Goal: Task Accomplishment & Management: Manage account settings

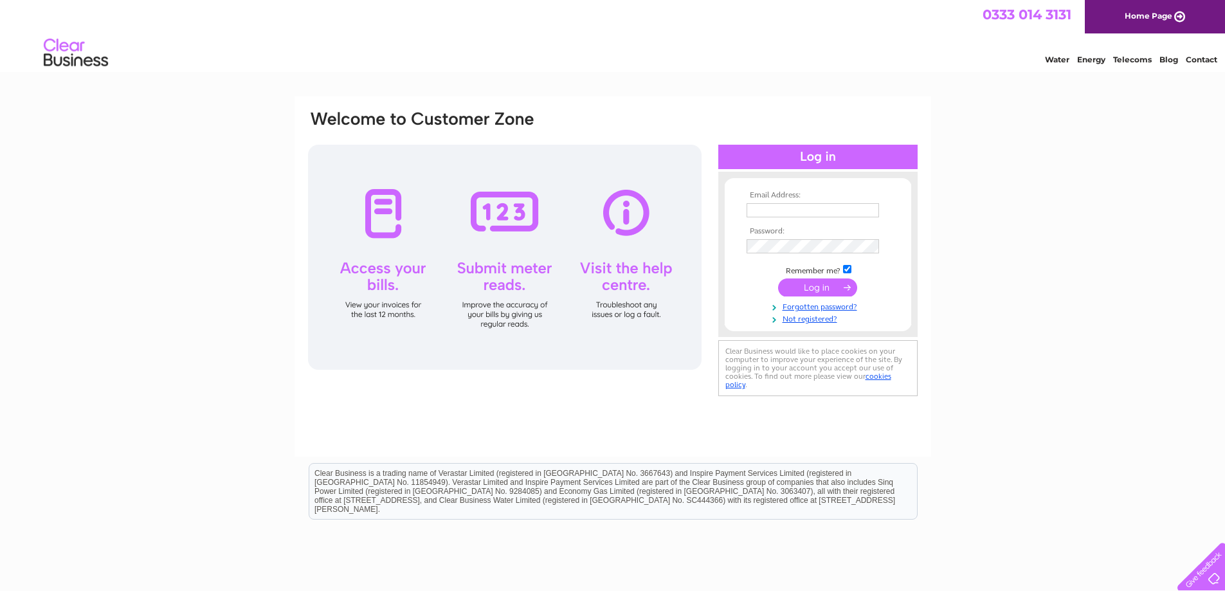
click at [792, 211] on input "text" at bounding box center [813, 210] width 132 height 14
type input "tom@arkglasgow.co.uk"
click at [803, 283] on input "submit" at bounding box center [817, 289] width 79 height 18
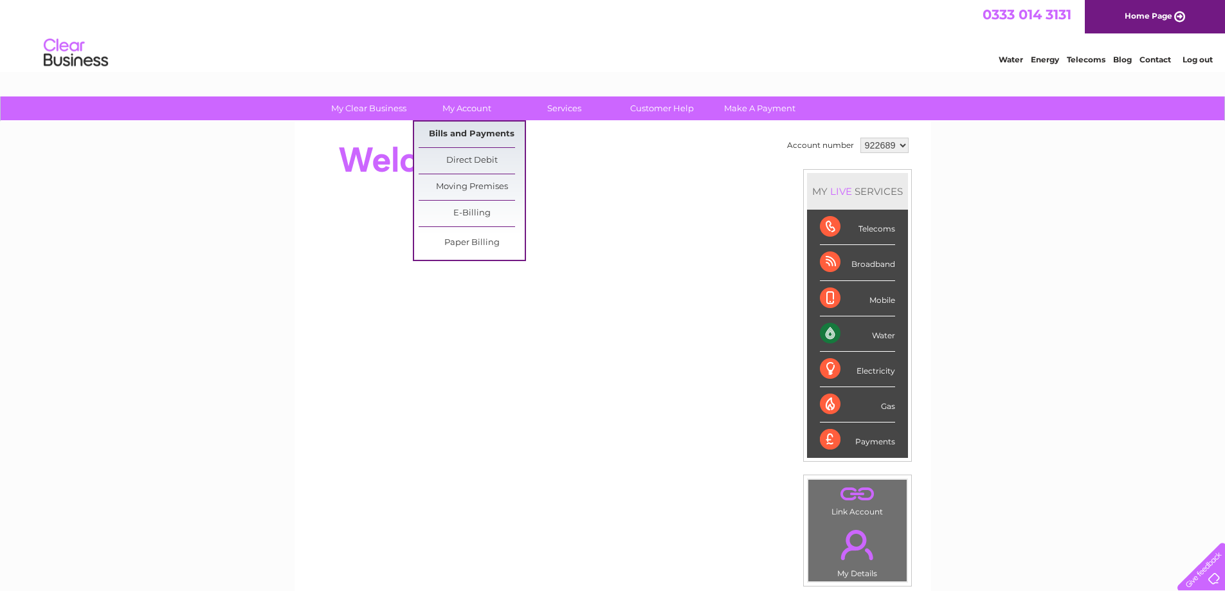
click at [462, 133] on link "Bills and Payments" at bounding box center [472, 135] width 106 height 26
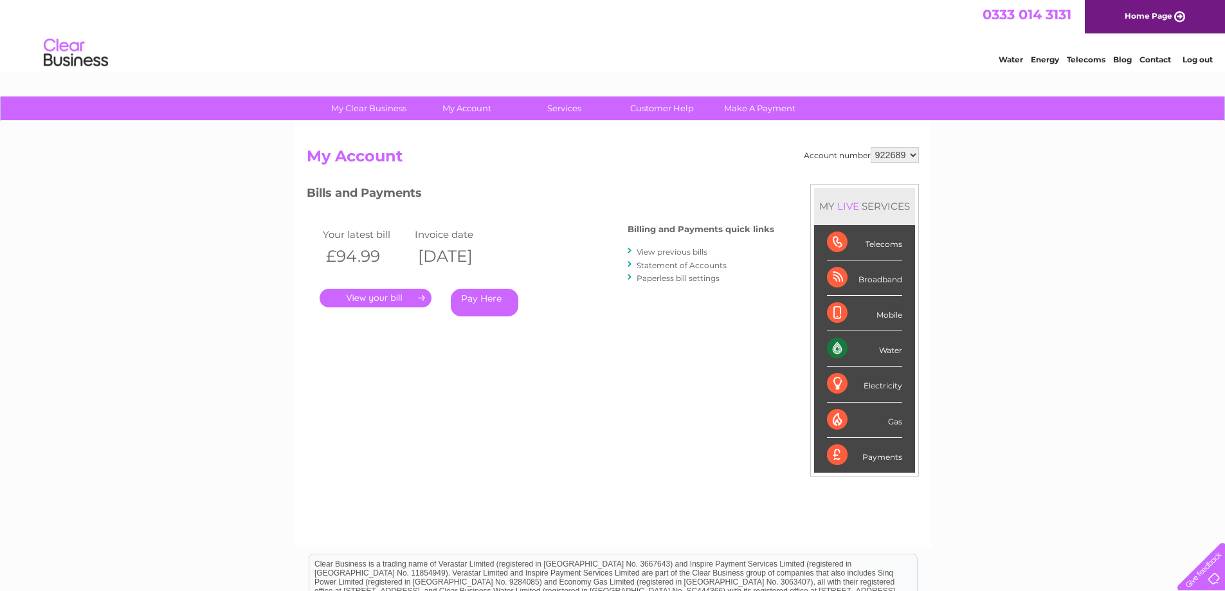
click at [630, 251] on div at bounding box center [631, 251] width 6 height 12
click at [664, 251] on link "View previous bills" at bounding box center [672, 252] width 71 height 10
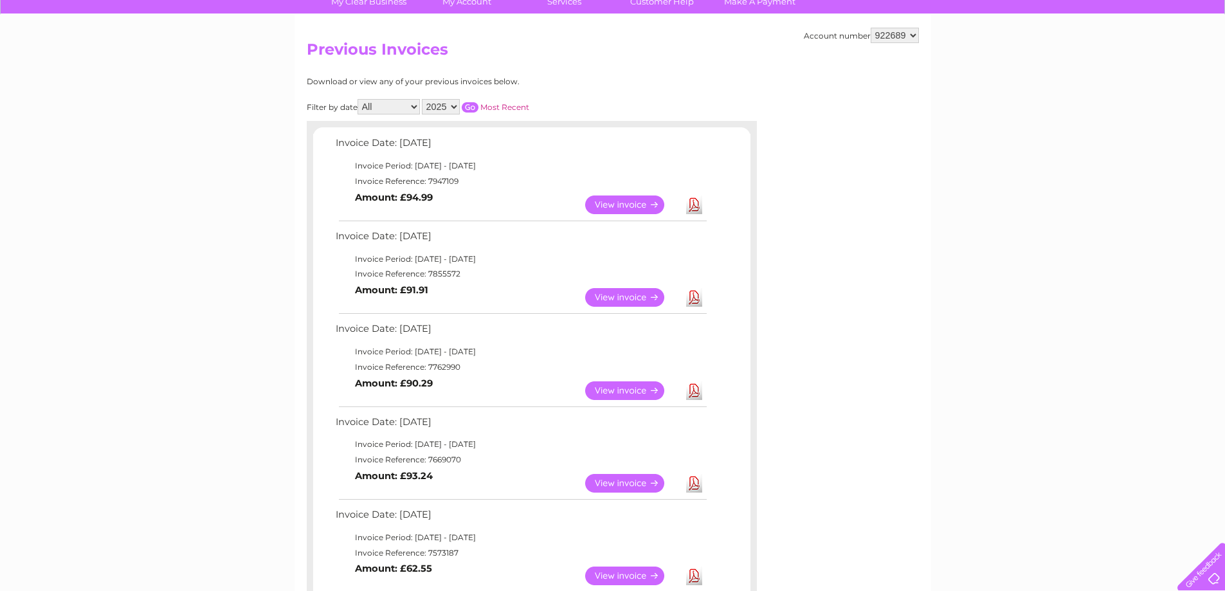
scroll to position [104, 0]
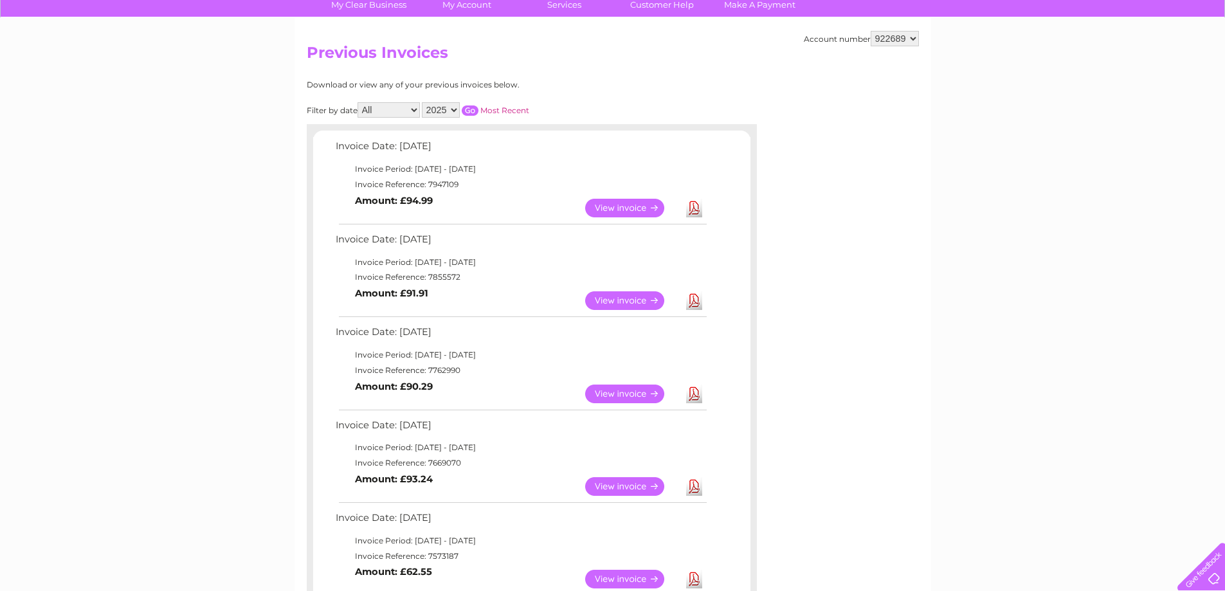
click at [638, 206] on link "View" at bounding box center [632, 208] width 95 height 19
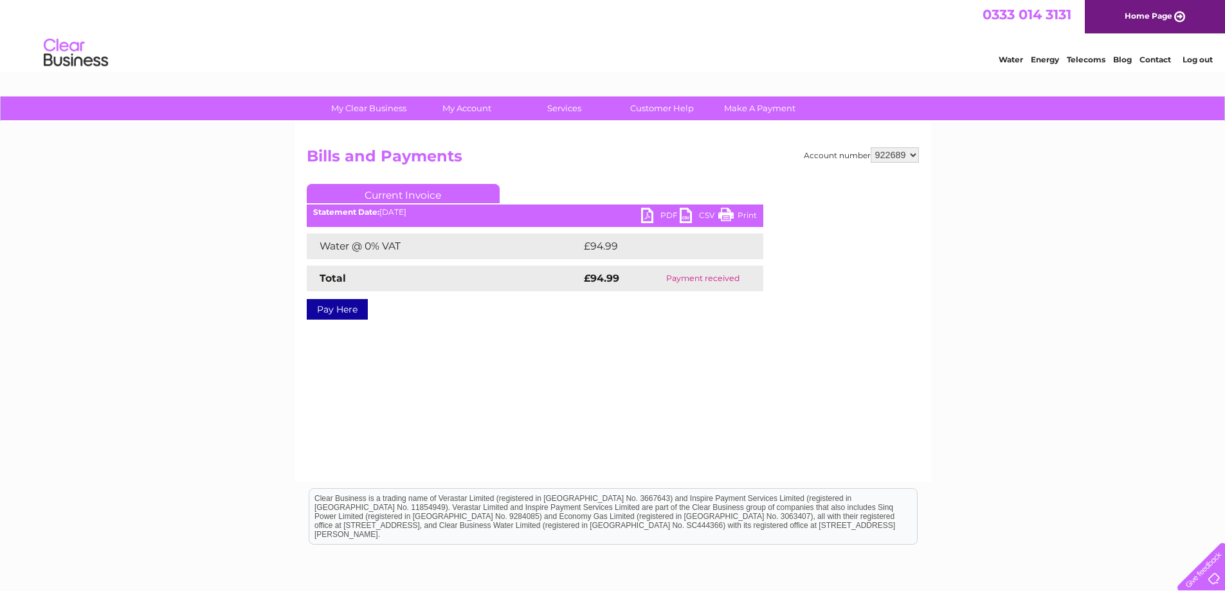
click at [652, 215] on link "PDF" at bounding box center [660, 217] width 39 height 19
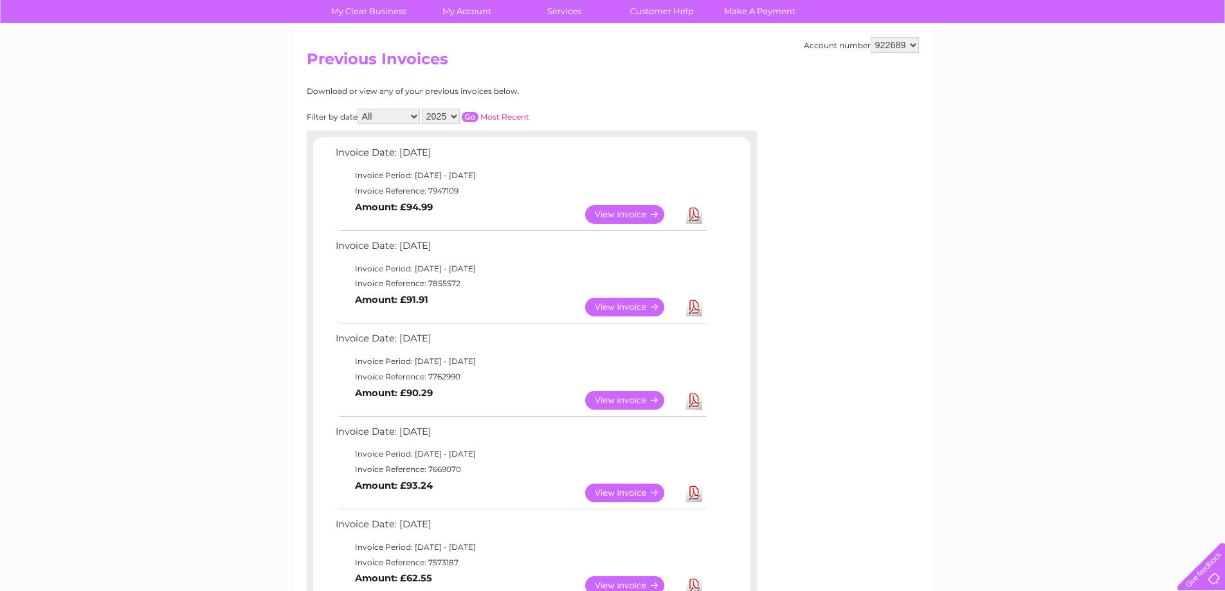
click at [645, 307] on link "View" at bounding box center [632, 307] width 95 height 19
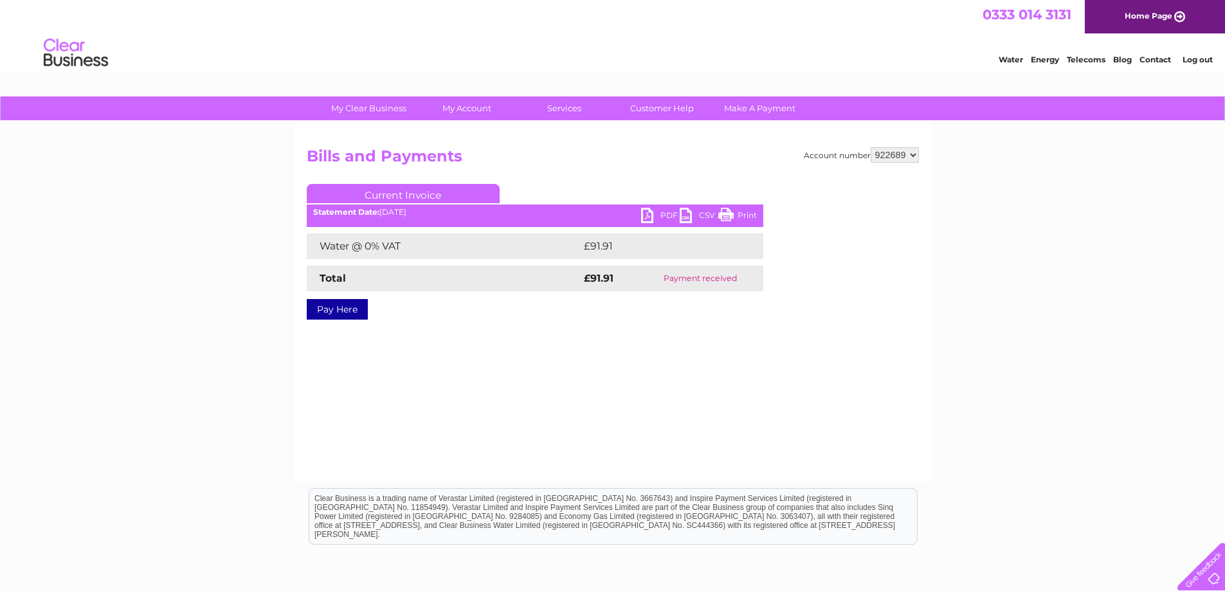
click at [662, 213] on link "PDF" at bounding box center [660, 217] width 39 height 19
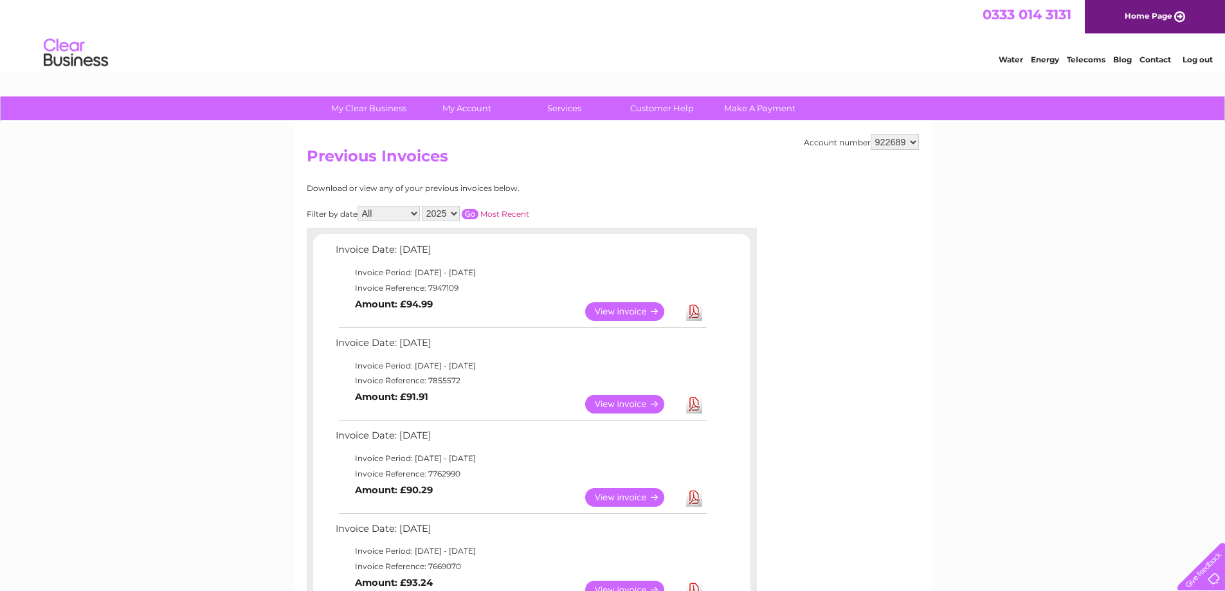
click at [415, 210] on select "All January February March April May June July August September October Novembe…" at bounding box center [389, 213] width 62 height 15
select select "9"
click at [359, 206] on select "All January February March April May June July August September October Novembe…" at bounding box center [389, 213] width 62 height 15
click at [471, 214] on input "button" at bounding box center [470, 214] width 17 height 10
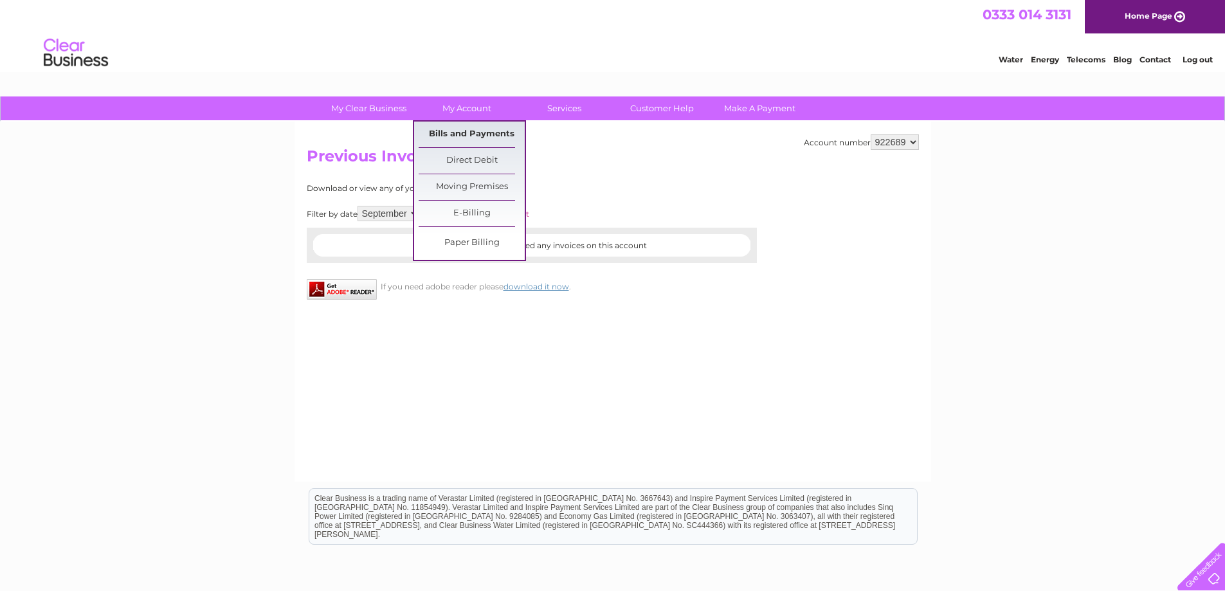
click at [482, 132] on link "Bills and Payments" at bounding box center [472, 135] width 106 height 26
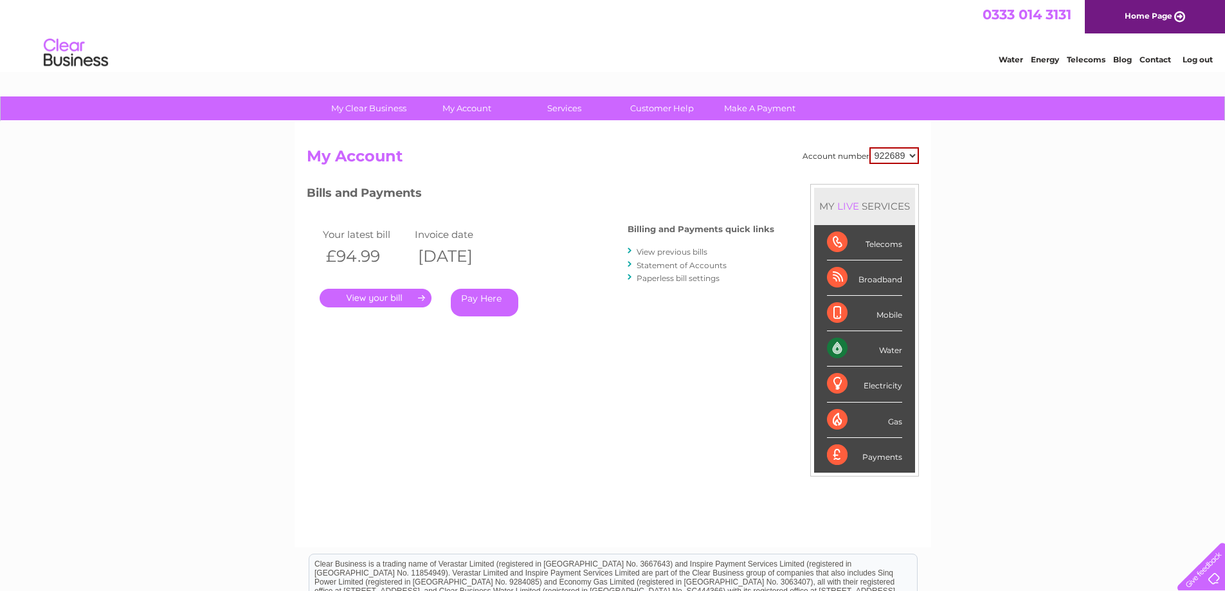
click at [644, 266] on link "Statement of Accounts" at bounding box center [682, 265] width 90 height 10
click at [381, 298] on link "." at bounding box center [376, 298] width 112 height 19
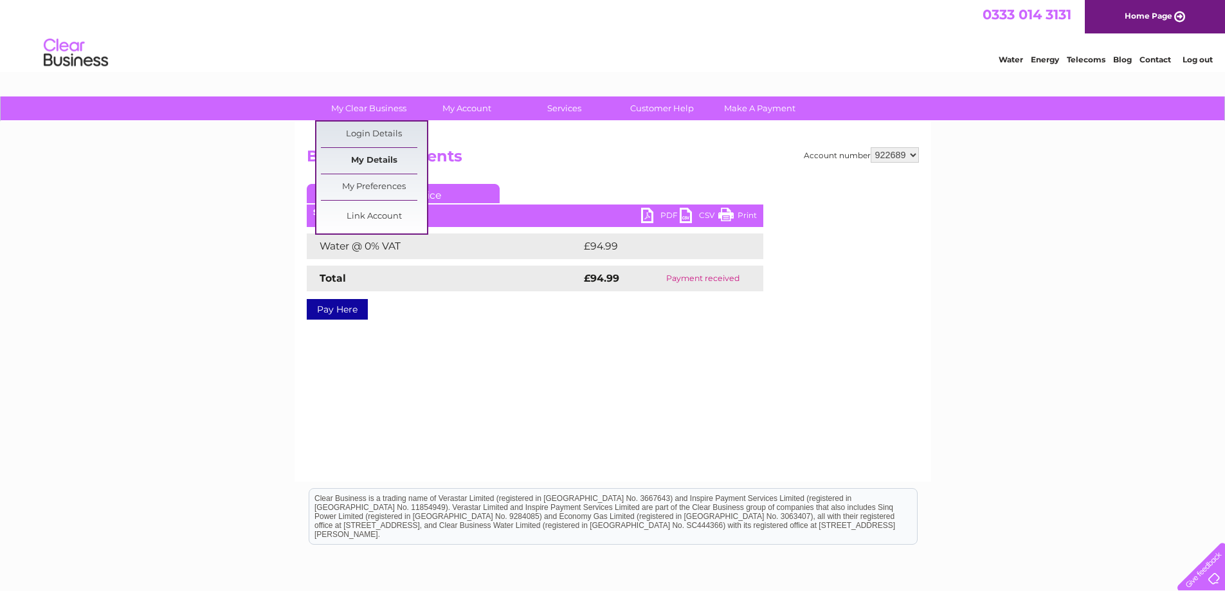
click at [379, 160] on link "My Details" at bounding box center [374, 161] width 106 height 26
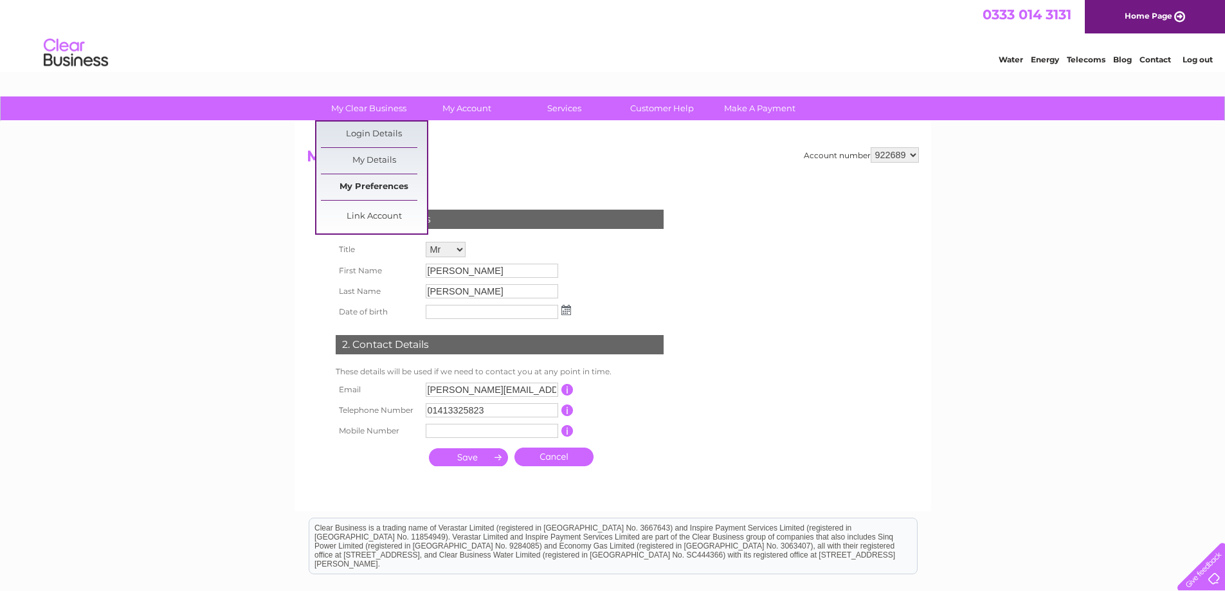
click at [383, 190] on link "My Preferences" at bounding box center [374, 187] width 106 height 26
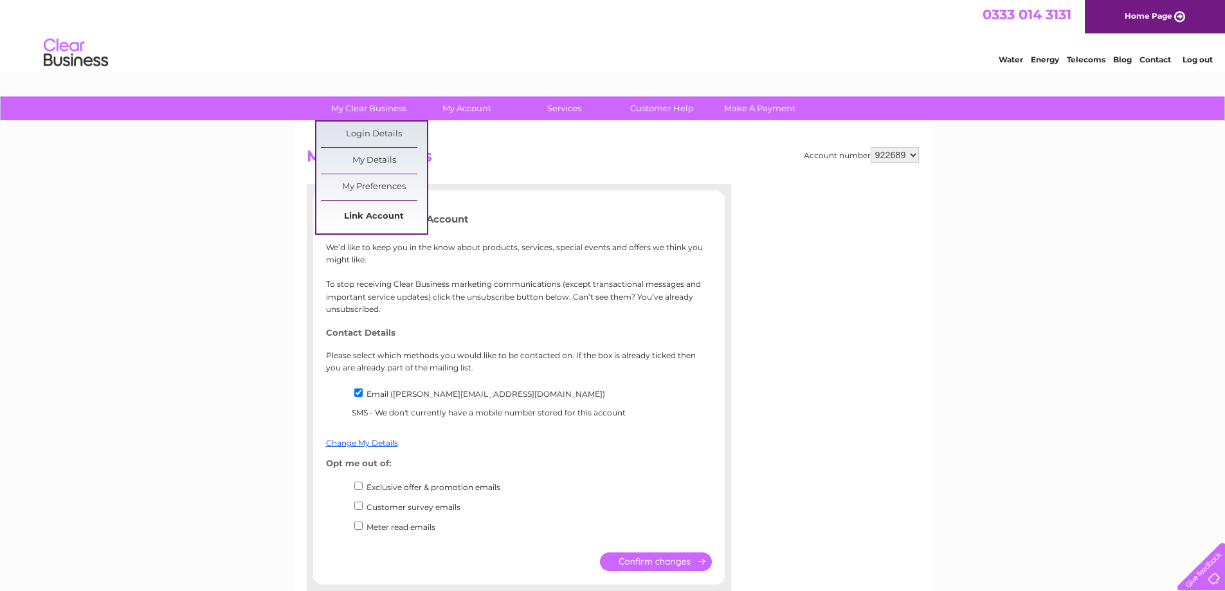
click at [381, 209] on link "Link Account" at bounding box center [374, 217] width 106 height 26
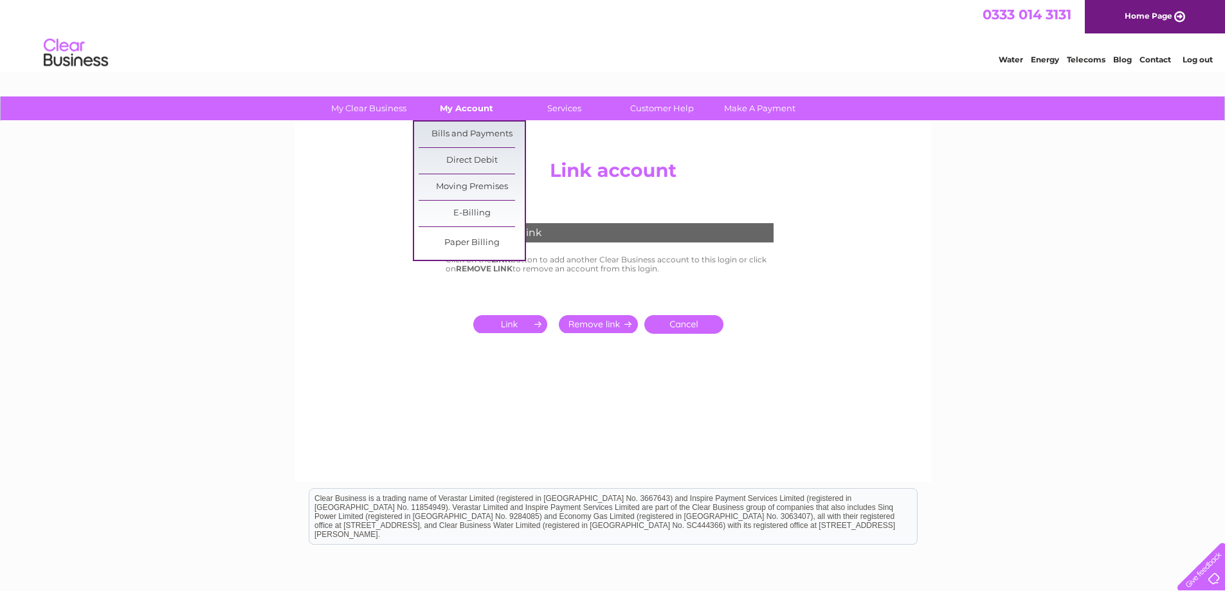
click at [464, 111] on link "My Account" at bounding box center [467, 108] width 106 height 24
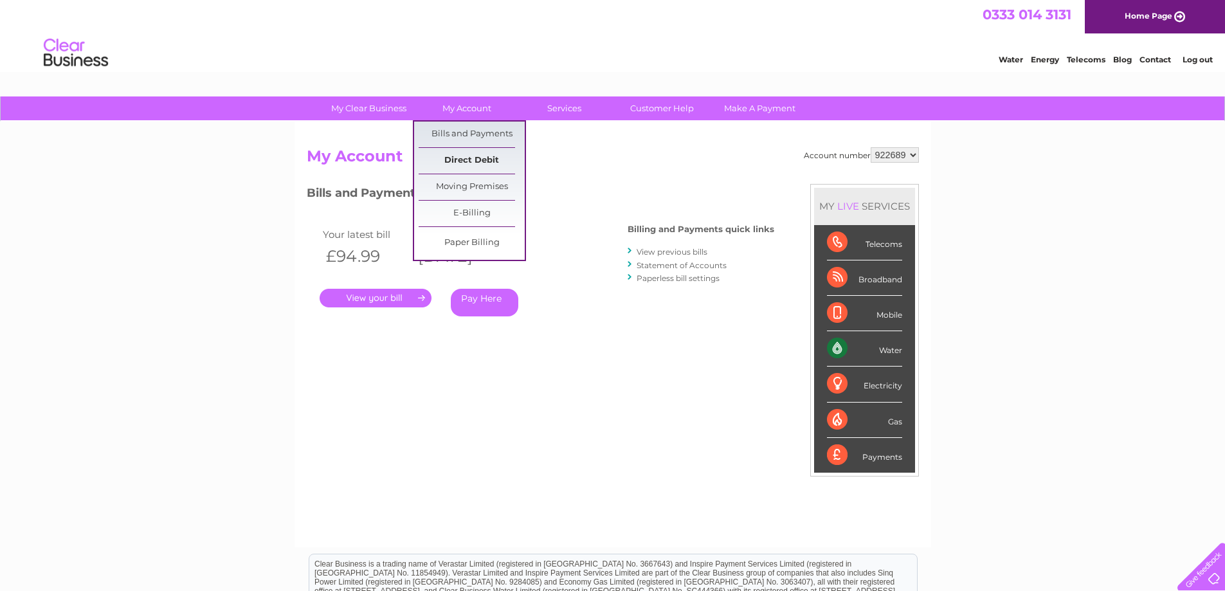
click at [471, 159] on link "Direct Debit" at bounding box center [472, 161] width 106 height 26
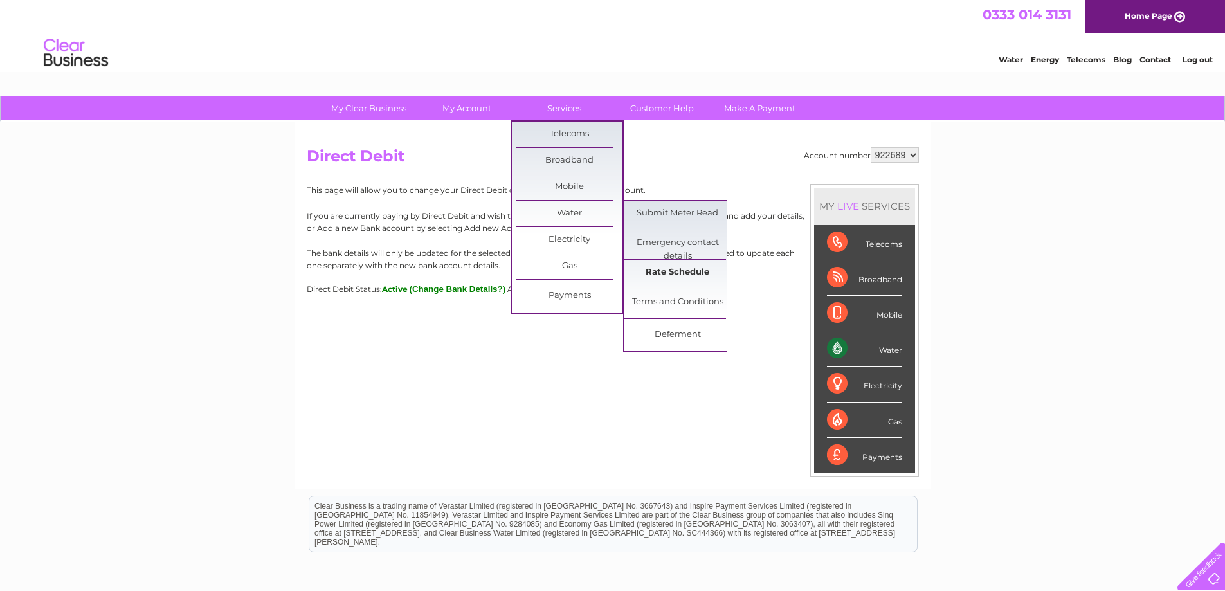
click at [693, 272] on link "Rate Schedule" at bounding box center [678, 273] width 106 height 26
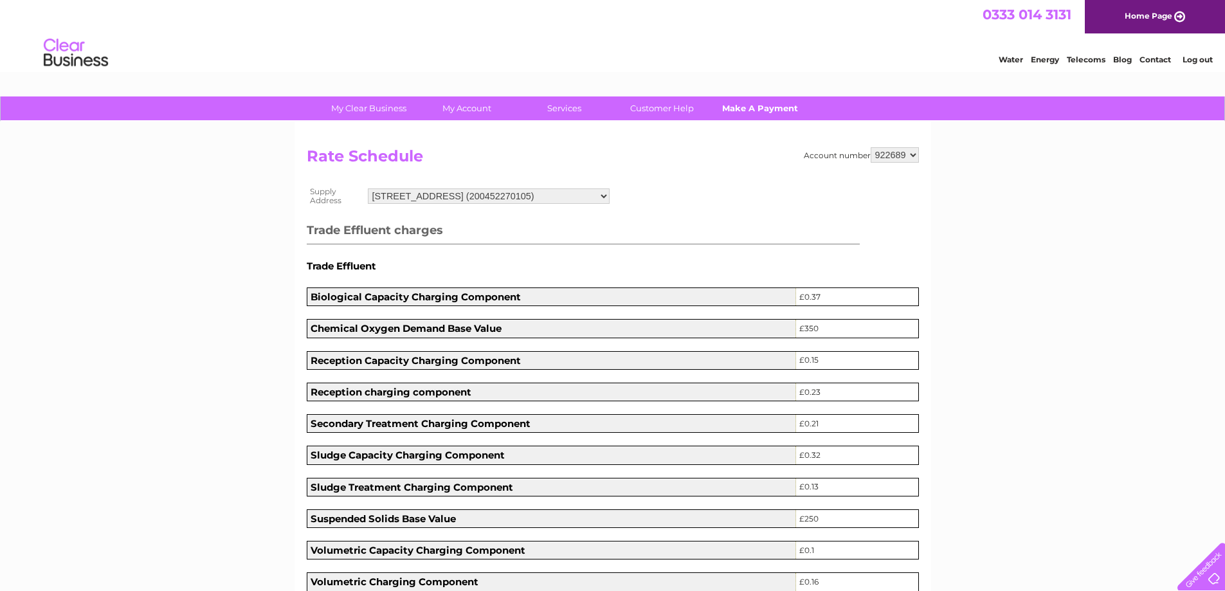
click at [763, 103] on link "Make A Payment" at bounding box center [760, 108] width 106 height 24
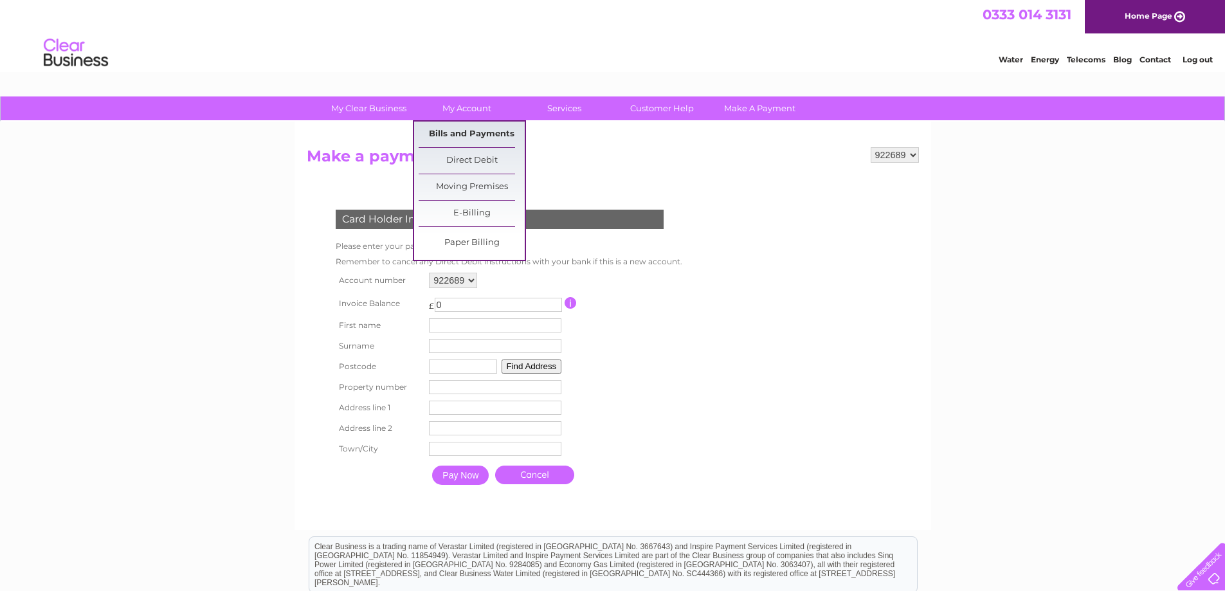
click at [488, 129] on link "Bills and Payments" at bounding box center [472, 135] width 106 height 26
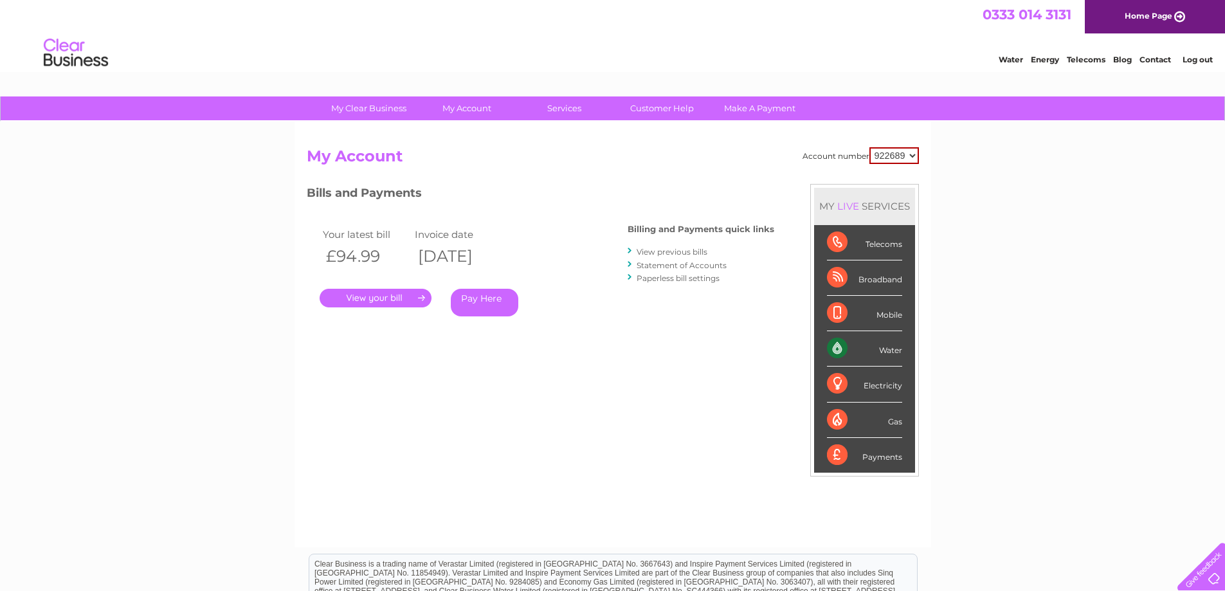
click at [673, 253] on link "View previous bills" at bounding box center [672, 252] width 71 height 10
